Goal: Navigation & Orientation: Find specific page/section

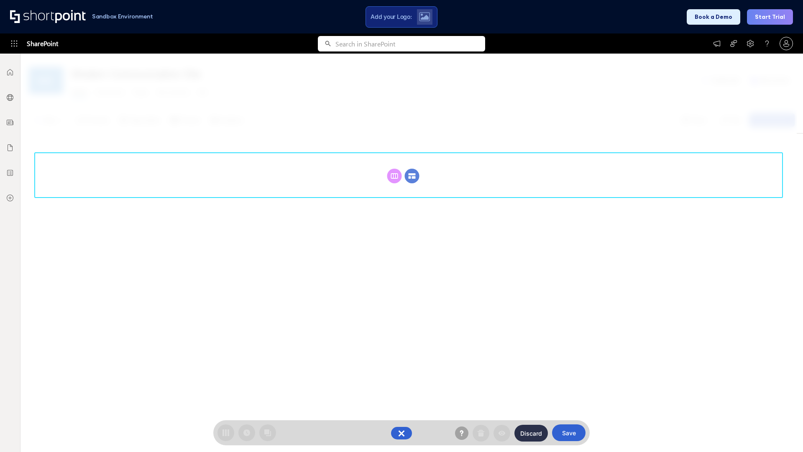
scroll to position [115, 0]
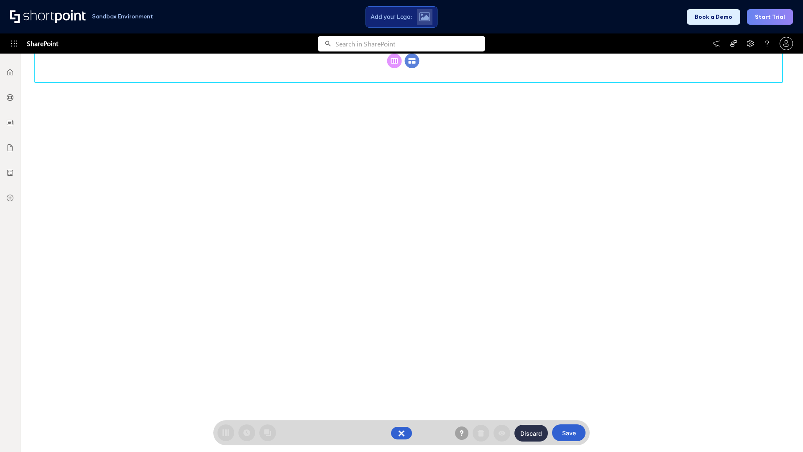
click at [412, 68] on circle at bounding box center [412, 61] width 15 height 15
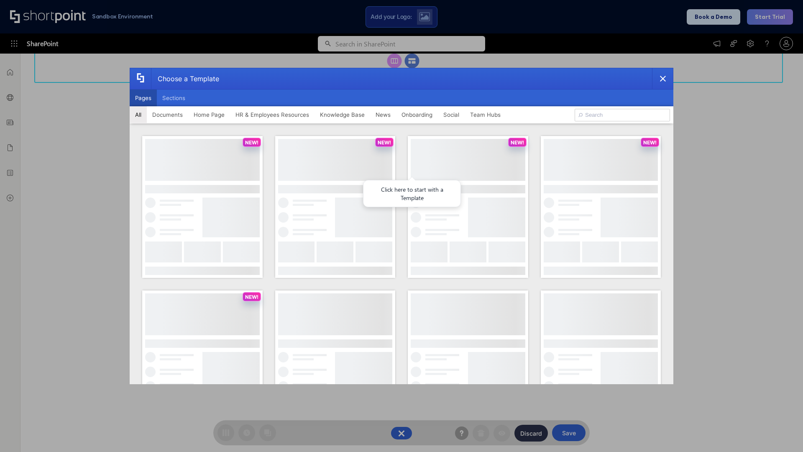
click at [143, 98] on button "Pages" at bounding box center [143, 98] width 27 height 17
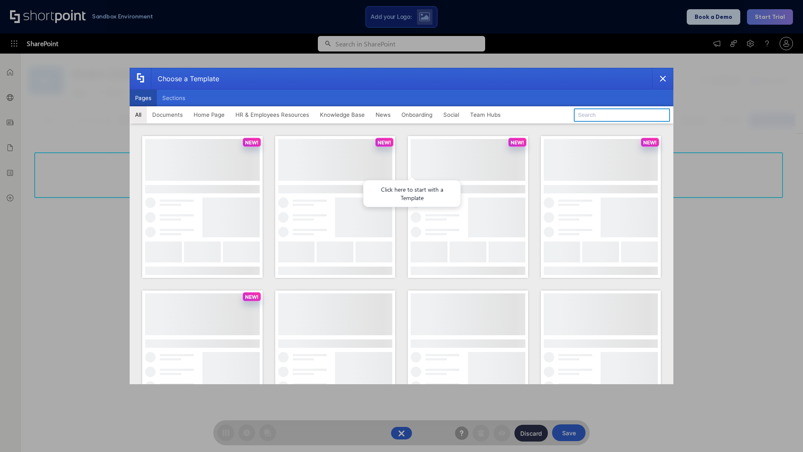
type input "Knowledge Portal 5"
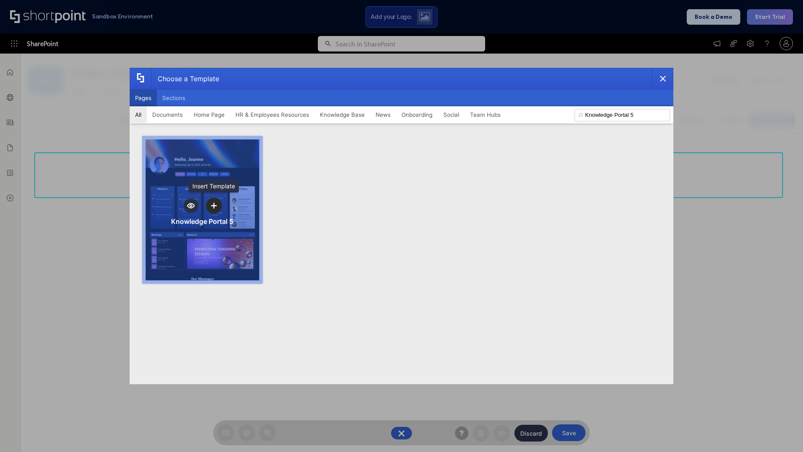
click at [214, 205] on icon "template selector" at bounding box center [214, 205] width 6 height 6
